Goal: Information Seeking & Learning: Understand process/instructions

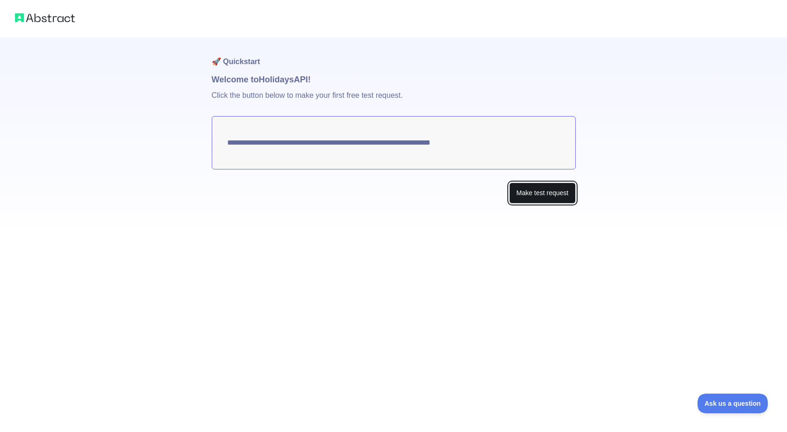
click at [526, 192] on button "Make test request" at bounding box center [542, 193] width 66 height 21
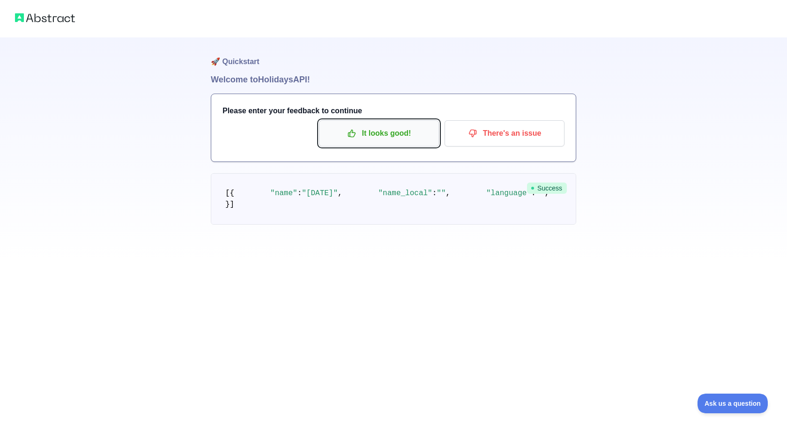
click at [393, 134] on p "It looks good!" at bounding box center [379, 134] width 106 height 16
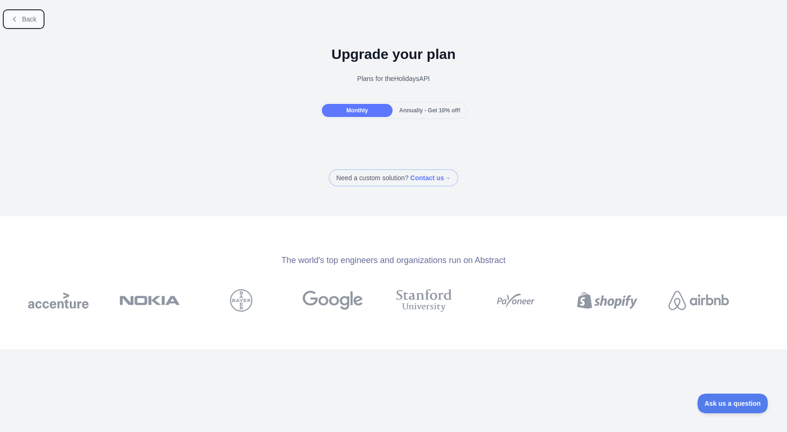
click at [24, 20] on span "Back" at bounding box center [29, 18] width 15 height 7
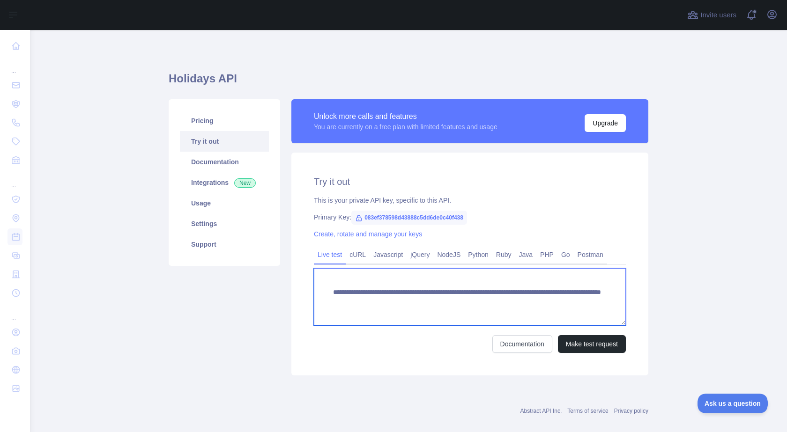
click at [427, 311] on textarea "**********" at bounding box center [470, 296] width 312 height 57
click at [503, 303] on textarea "**********" at bounding box center [470, 296] width 312 height 57
click at [544, 303] on textarea "**********" at bounding box center [470, 296] width 312 height 57
click at [530, 313] on textarea "**********" at bounding box center [470, 296] width 312 height 57
type textarea "**********"
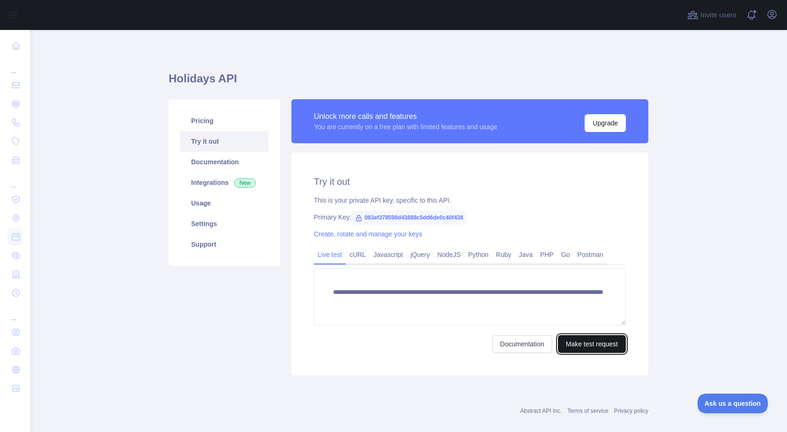
click at [573, 346] on button "Make test request" at bounding box center [592, 344] width 68 height 18
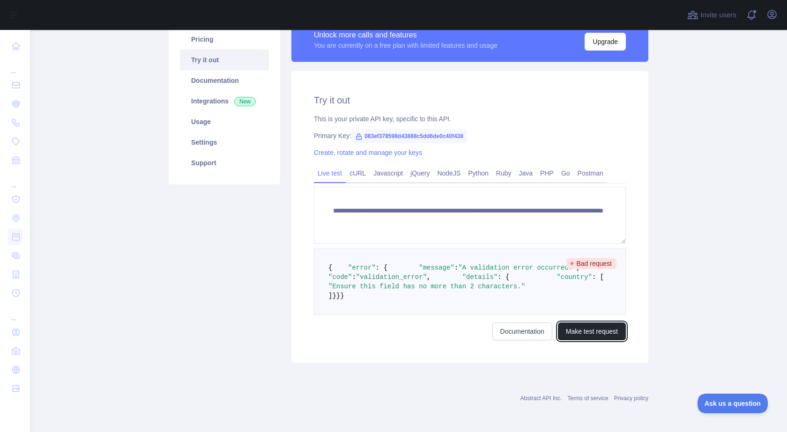
scroll to position [94, 0]
click at [481, 166] on link "Python" at bounding box center [478, 173] width 28 height 15
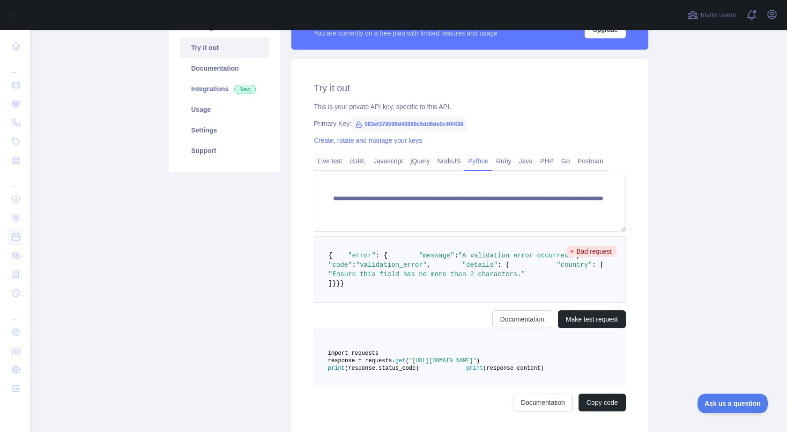
scroll to position [34, 0]
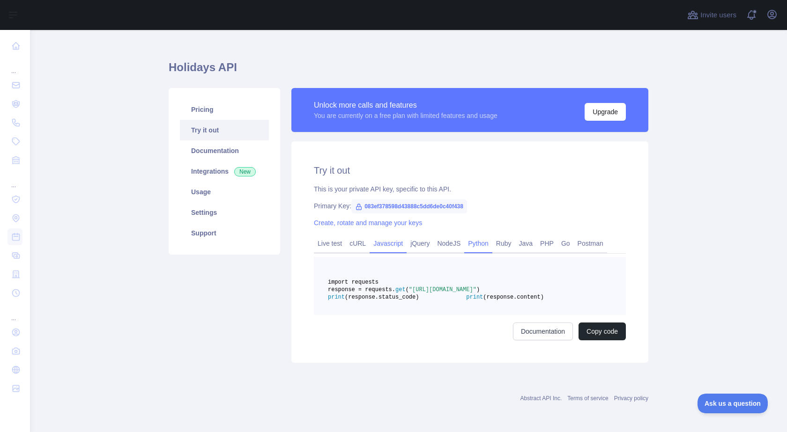
click at [391, 236] on link "Javascript" at bounding box center [388, 243] width 37 height 15
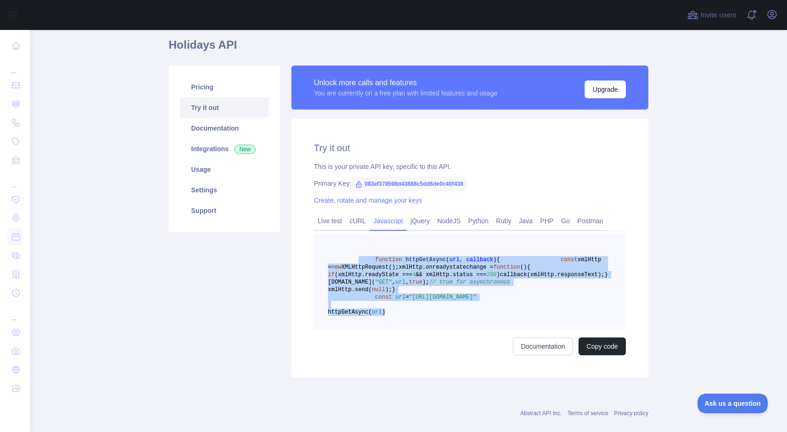
drag, startPoint x: 431, startPoint y: 361, endPoint x: 351, endPoint y: 263, distance: 126.5
click at [351, 263] on pre "function httpGetAsync ( url, callback ) { const xmlHttp = new XMLHttpRequest();…" at bounding box center [470, 283] width 312 height 96
copy code "function httpGetAsync ( url, callback ) { const xmlHttp = new XMLHttpRequest();…"
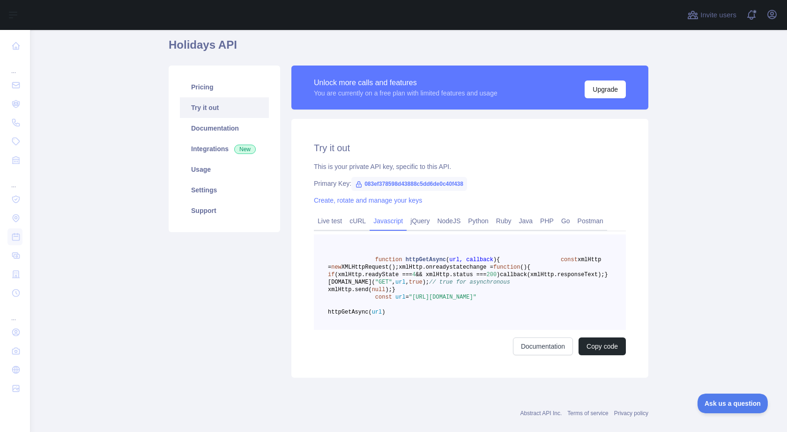
click at [335, 242] on pre "function httpGetAsync ( url, callback ) { const xmlHttp = new XMLHttpRequest();…" at bounding box center [470, 283] width 312 height 96
click at [476, 301] on span ""[URL][DOMAIN_NAME]"" at bounding box center [442, 297] width 67 height 7
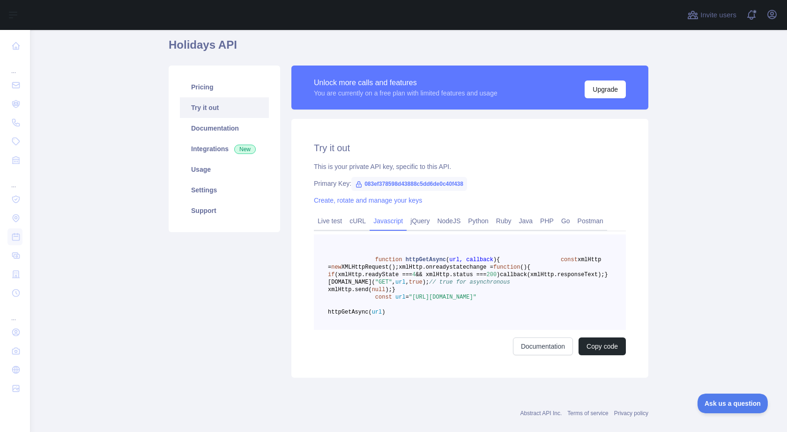
click at [471, 330] on pre "function httpGetAsync ( url, callback ) { const xmlHttp = new XMLHttpRequest();…" at bounding box center [470, 283] width 312 height 96
click at [334, 221] on link "Live test" at bounding box center [330, 221] width 32 height 15
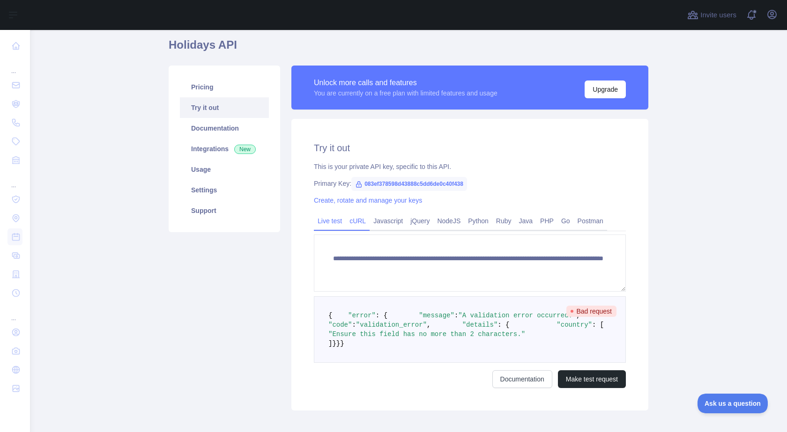
click at [349, 223] on link "cURL" at bounding box center [358, 221] width 24 height 15
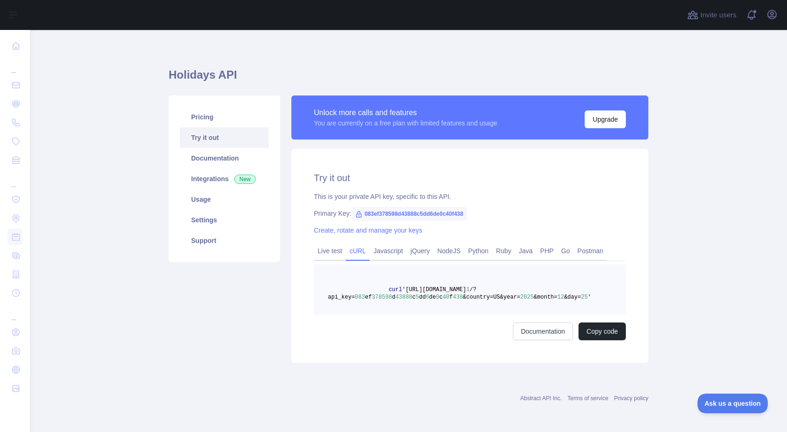
scroll to position [4, 0]
click at [213, 206] on link "Usage" at bounding box center [224, 199] width 89 height 21
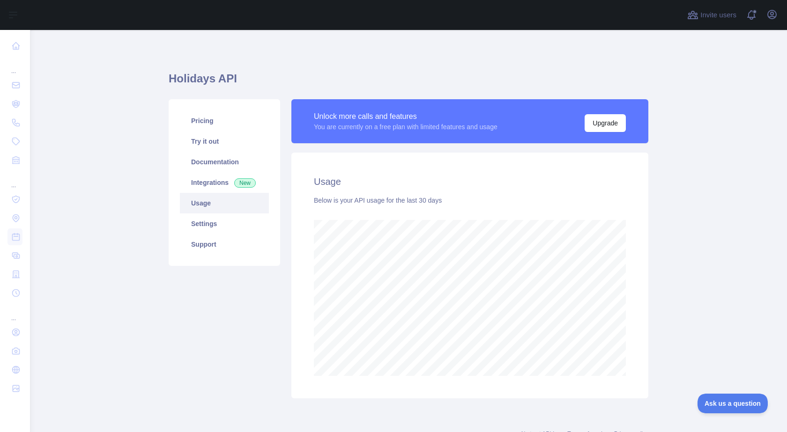
scroll to position [402, 750]
click at [222, 224] on link "Settings" at bounding box center [224, 224] width 89 height 21
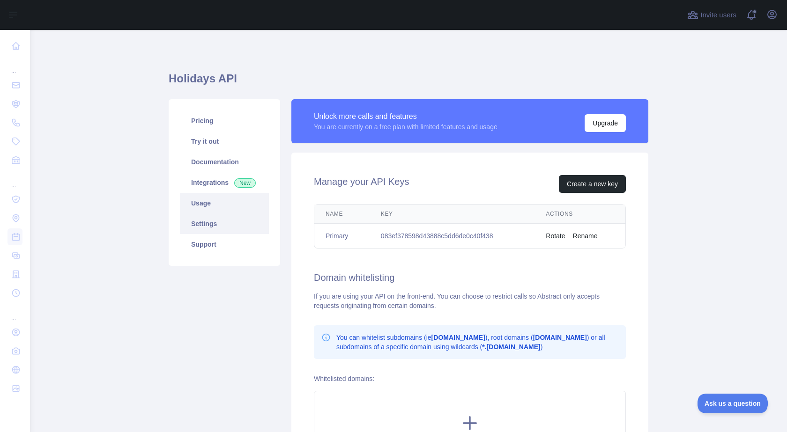
click at [220, 210] on link "Usage" at bounding box center [224, 203] width 89 height 21
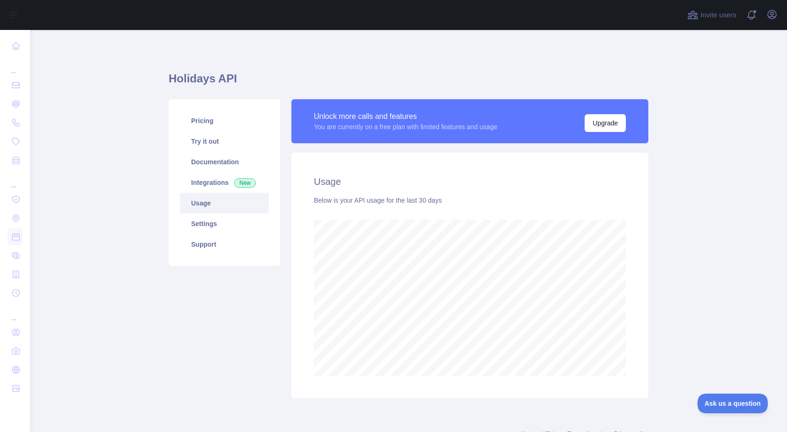
scroll to position [402, 750]
click at [227, 158] on link "Documentation" at bounding box center [224, 162] width 89 height 21
